Goal: Information Seeking & Learning: Find specific fact

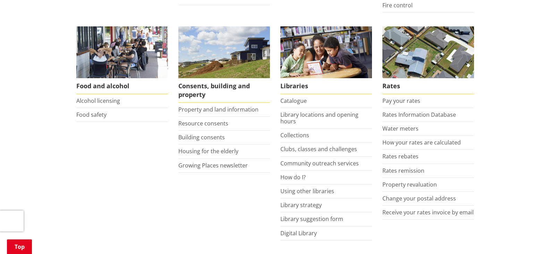
scroll to position [278, 0]
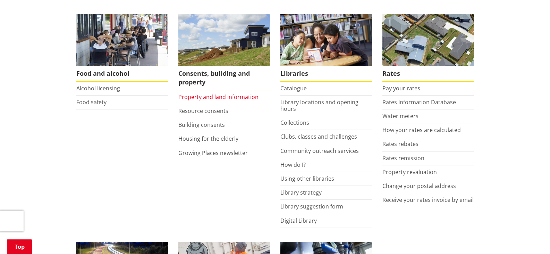
click at [215, 98] on link "Property and land information" at bounding box center [218, 97] width 80 height 8
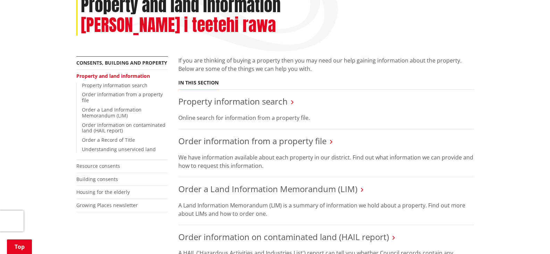
scroll to position [139, 0]
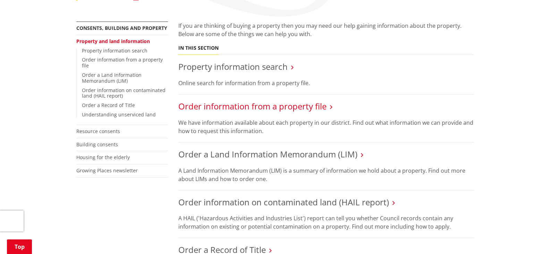
click at [261, 100] on link "Order information from a property file" at bounding box center [252, 105] width 148 height 11
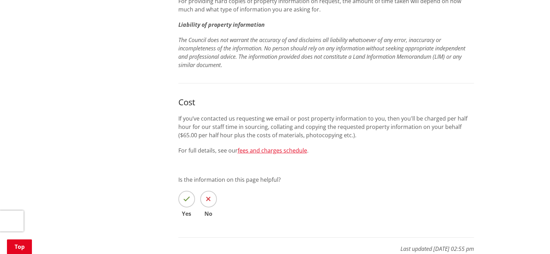
scroll to position [416, 0]
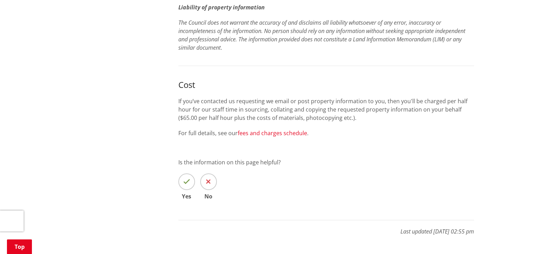
click at [297, 135] on link "fees and charges schedule" at bounding box center [272, 133] width 69 height 8
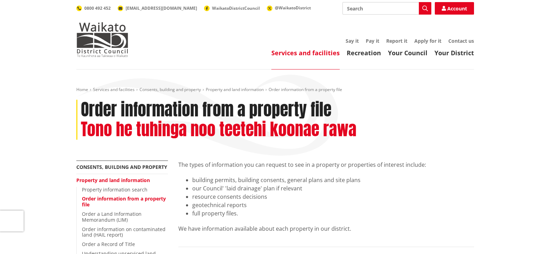
click at [393, 6] on input "Search" at bounding box center [386, 8] width 89 height 12
type input "house plan"
click at [425, 9] on icon "button" at bounding box center [425, 9] width 6 height 6
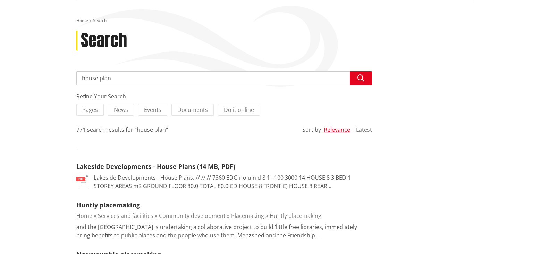
scroll to position [69, 0]
click at [80, 77] on input "house plan" at bounding box center [224, 78] width 296 height 14
type input "house plan for [STREET_ADDRESS][PERSON_NAME]"
click at [363, 79] on icon "button" at bounding box center [360, 77] width 7 height 7
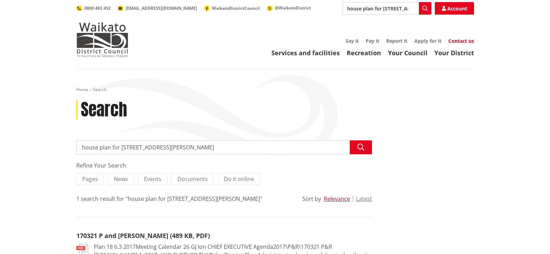
click at [464, 40] on link "Contact us" at bounding box center [461, 40] width 26 height 7
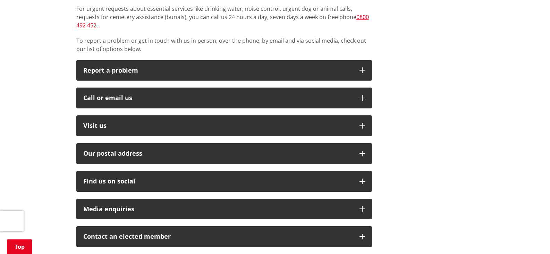
scroll to position [208, 0]
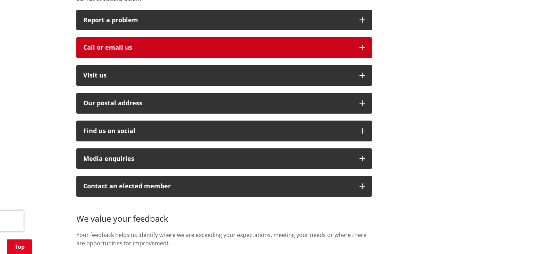
click at [359, 45] on icon "button" at bounding box center [362, 48] width 6 height 6
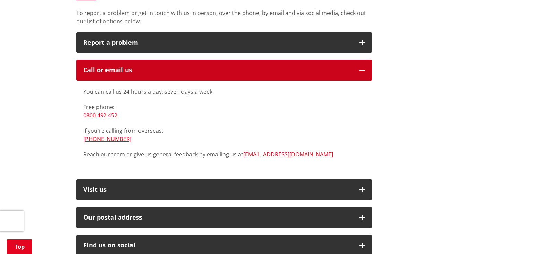
scroll to position [173, 0]
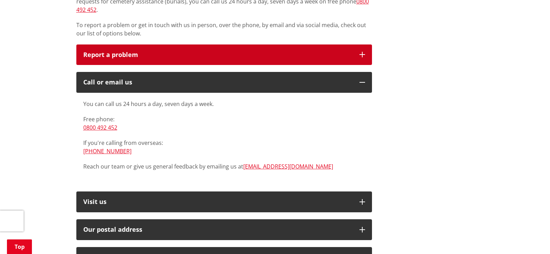
click at [334, 51] on p "Report a problem" at bounding box center [217, 54] width 269 height 7
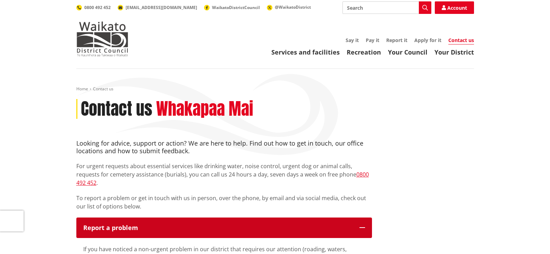
scroll to position [0, 0]
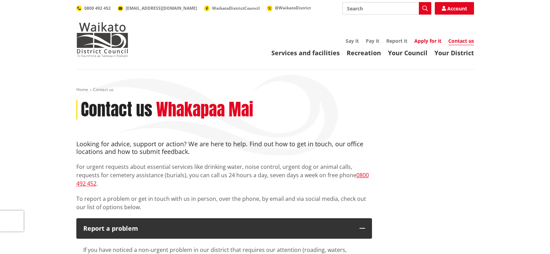
click at [433, 41] on link "Apply for it" at bounding box center [427, 40] width 27 height 7
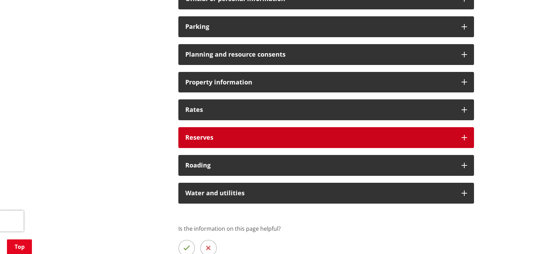
scroll to position [520, 0]
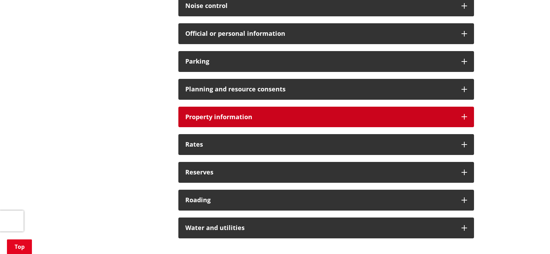
click at [284, 112] on div "Property information" at bounding box center [326, 117] width 296 height 21
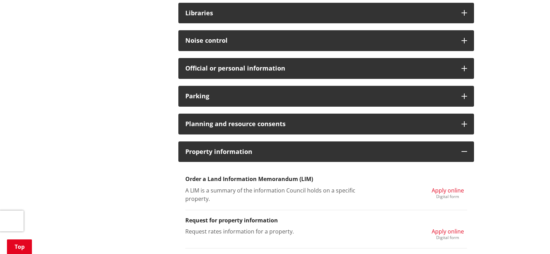
scroll to position [451, 0]
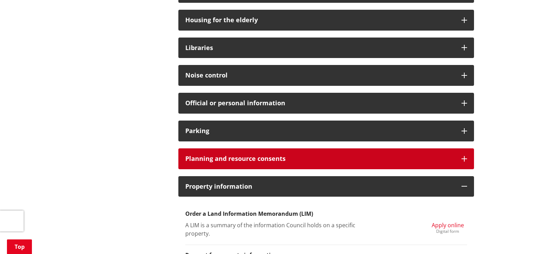
click at [311, 161] on h3 "Planning and resource consents" at bounding box center [319, 158] width 269 height 7
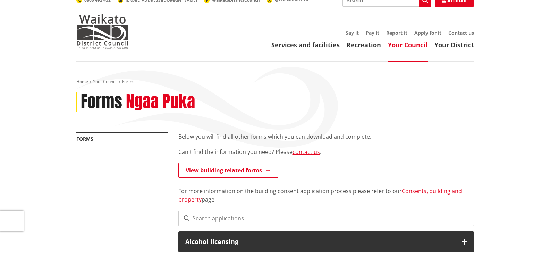
scroll to position [0, 0]
